Goal: Task Accomplishment & Management: Manage account settings

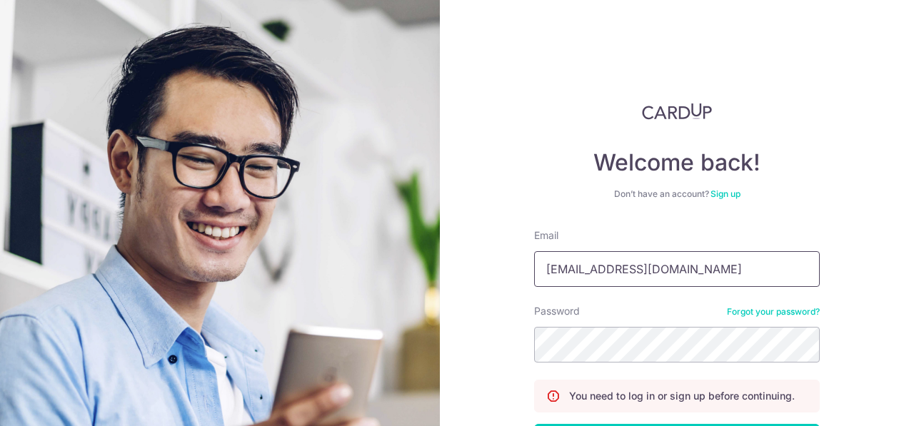
click at [680, 264] on input "[EMAIL_ADDRESS][DOMAIN_NAME]" at bounding box center [677, 269] width 286 height 36
type input "[EMAIL_ADDRESS][DOMAIN_NAME]"
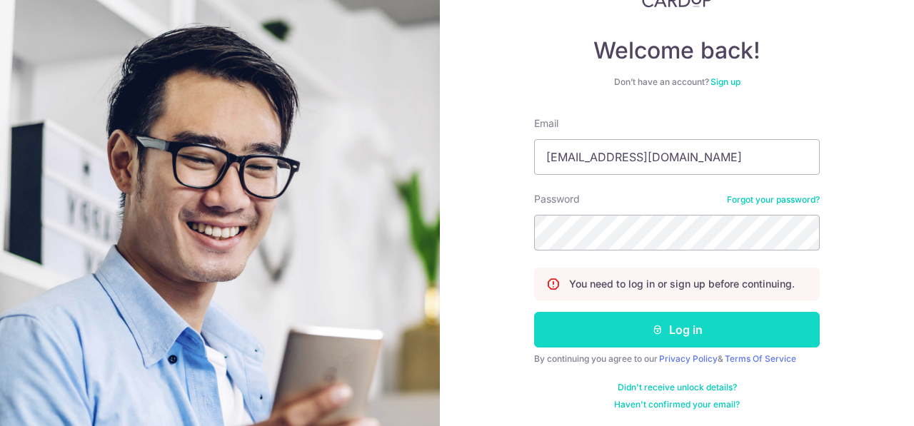
click at [659, 325] on icon "submit" at bounding box center [657, 329] width 11 height 11
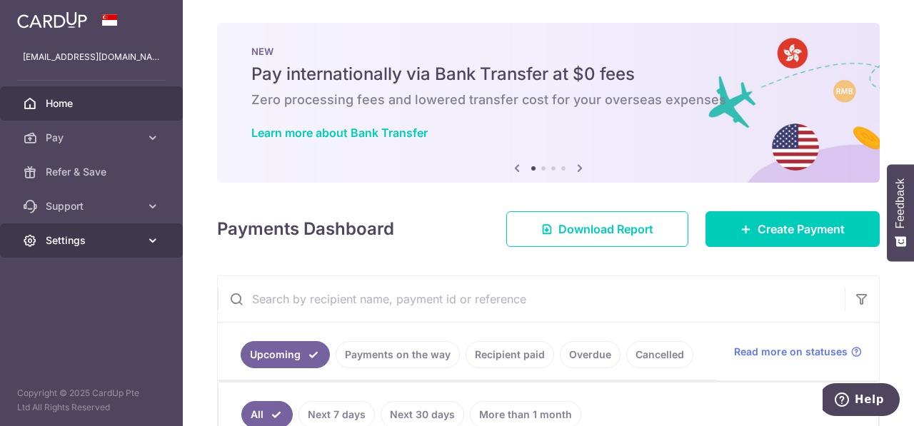
click at [143, 242] on link "Settings" at bounding box center [91, 241] width 183 height 34
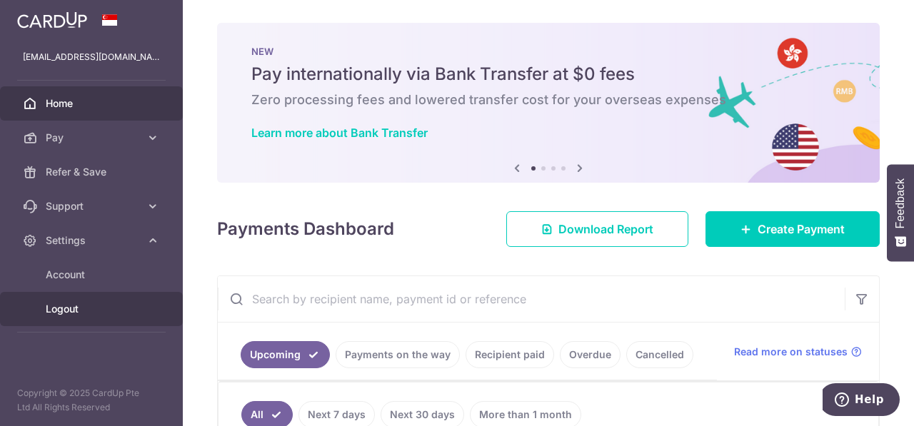
click at [121, 306] on span "Logout" at bounding box center [93, 309] width 94 height 14
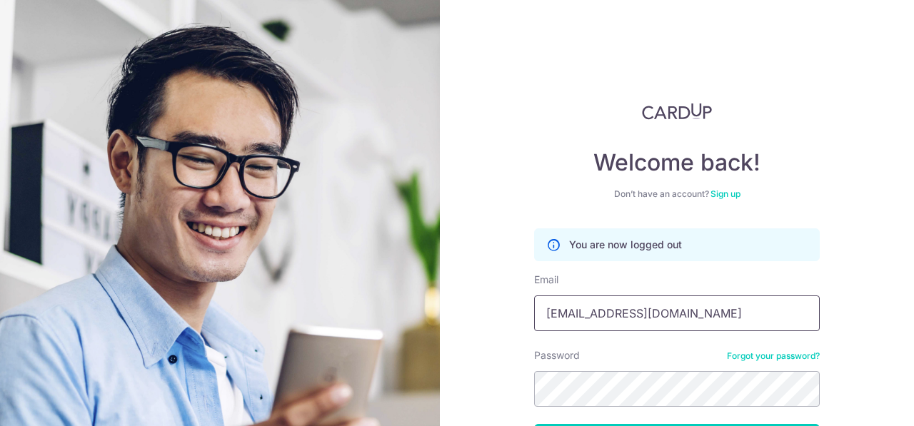
click at [694, 314] on input "[EMAIL_ADDRESS][DOMAIN_NAME]" at bounding box center [677, 314] width 286 height 36
type input "[EMAIL_ADDRESS][DOMAIN_NAME]"
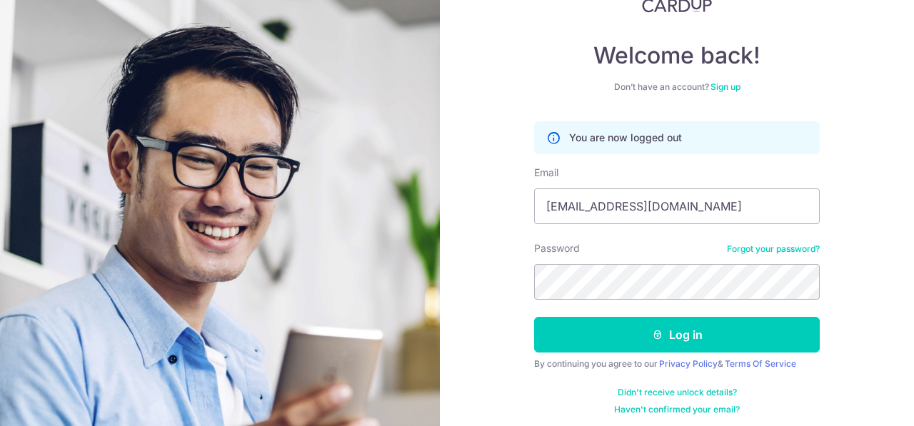
scroll to position [112, 0]
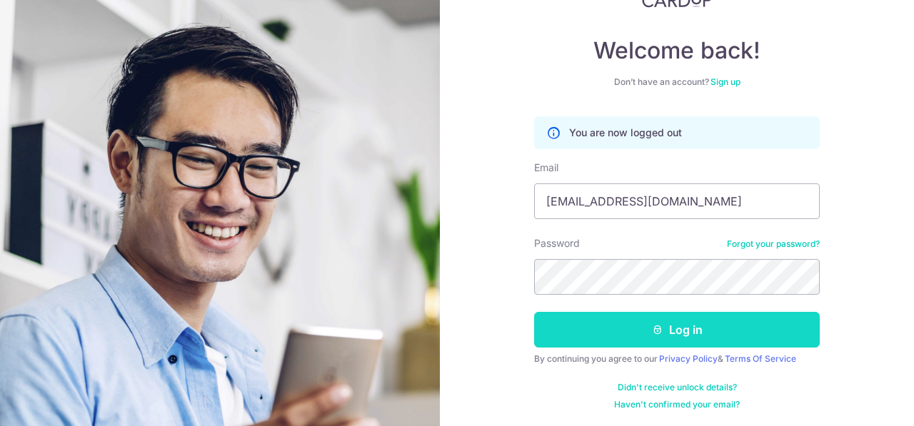
click at [697, 316] on button "Log in" at bounding box center [677, 330] width 286 height 36
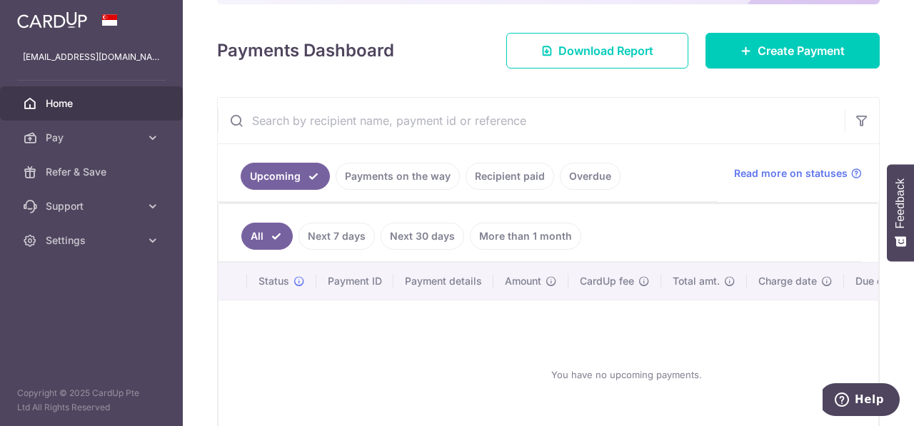
scroll to position [214, 0]
